Goal: Task Accomplishment & Management: Manage account settings

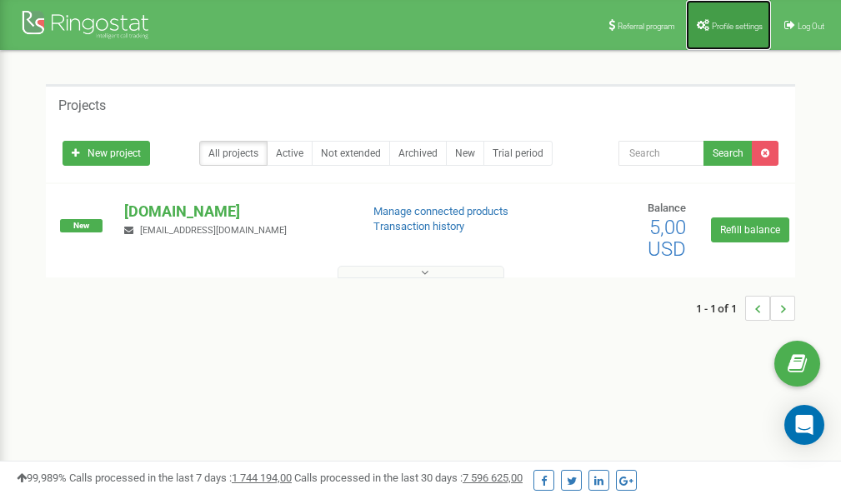
click at [744, 25] on span "Profile settings" at bounding box center [737, 26] width 51 height 9
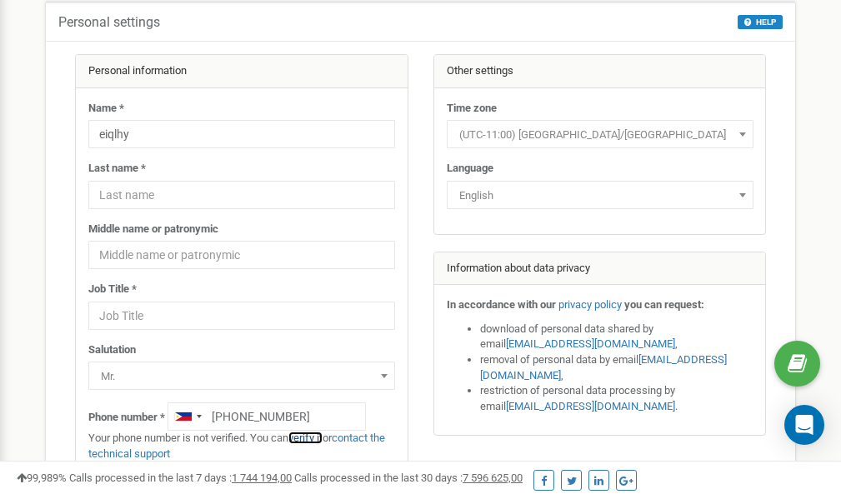
click at [314, 439] on link "verify it" at bounding box center [305, 438] width 34 height 13
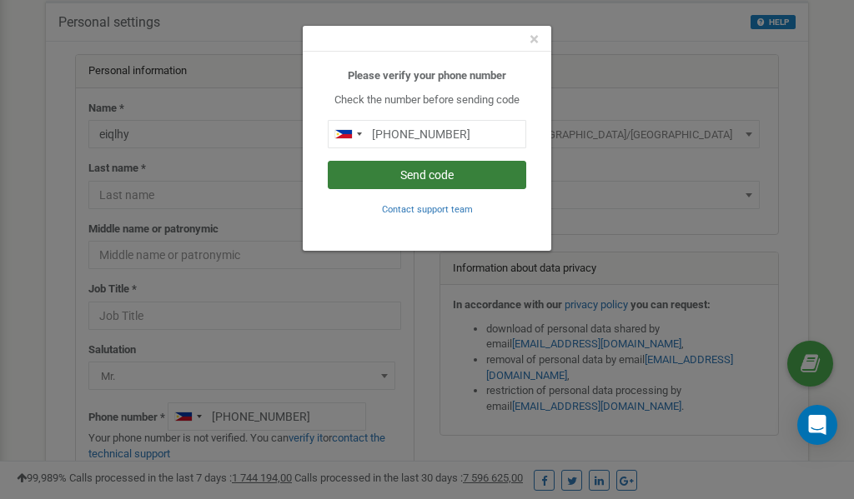
click at [398, 175] on button "Send code" at bounding box center [427, 175] width 198 height 28
